Goal: Information Seeking & Learning: Learn about a topic

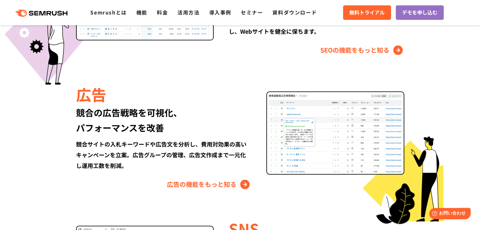
scroll to position [694, 0]
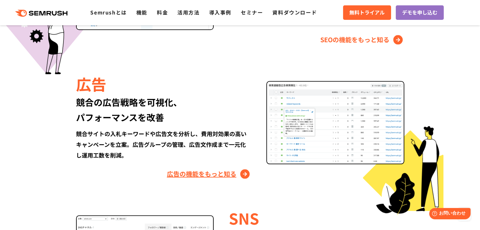
click at [200, 177] on link "広告の機能をもっと知る" at bounding box center [209, 174] width 84 height 10
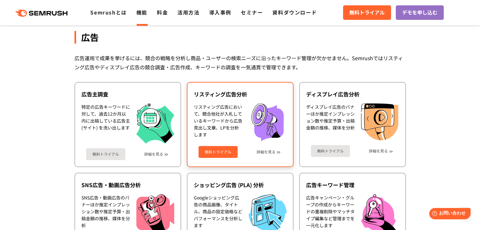
click at [267, 153] on div "無料トライアル 詳細を見る" at bounding box center [240, 149] width 93 height 17
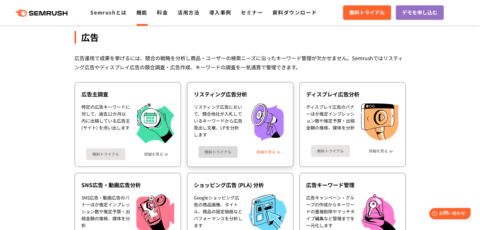
click at [268, 150] on link "詳細を見る" at bounding box center [265, 152] width 19 height 4
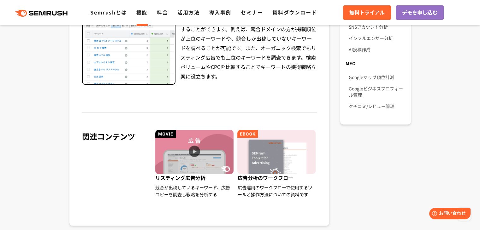
scroll to position [568, 0]
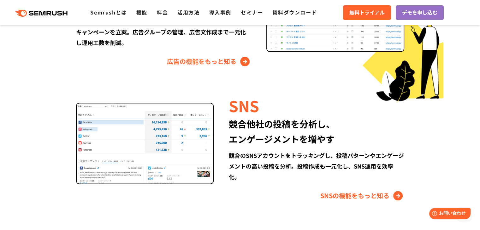
scroll to position [853, 0]
